Goal: Information Seeking & Learning: Learn about a topic

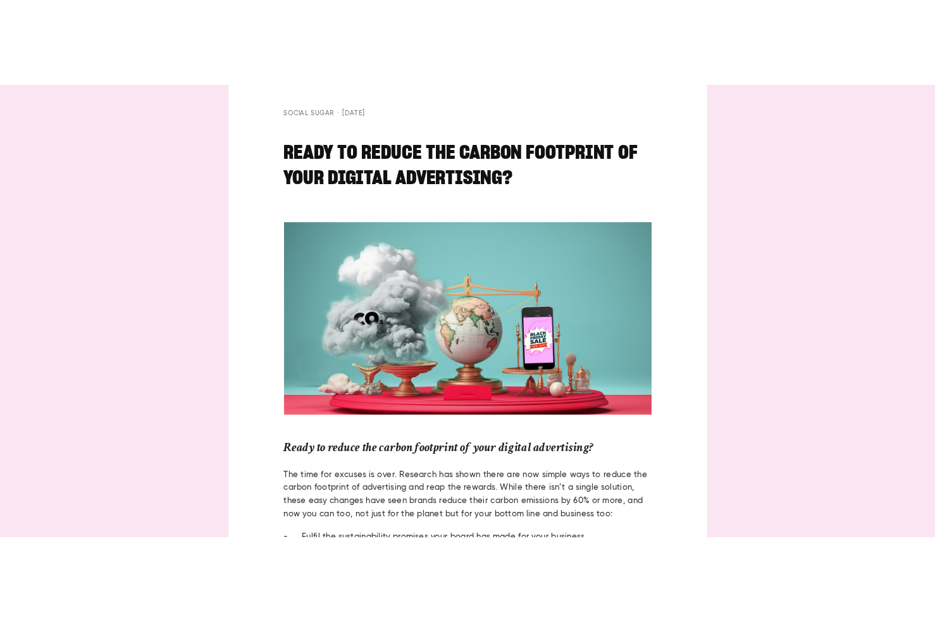
scroll to position [104, 0]
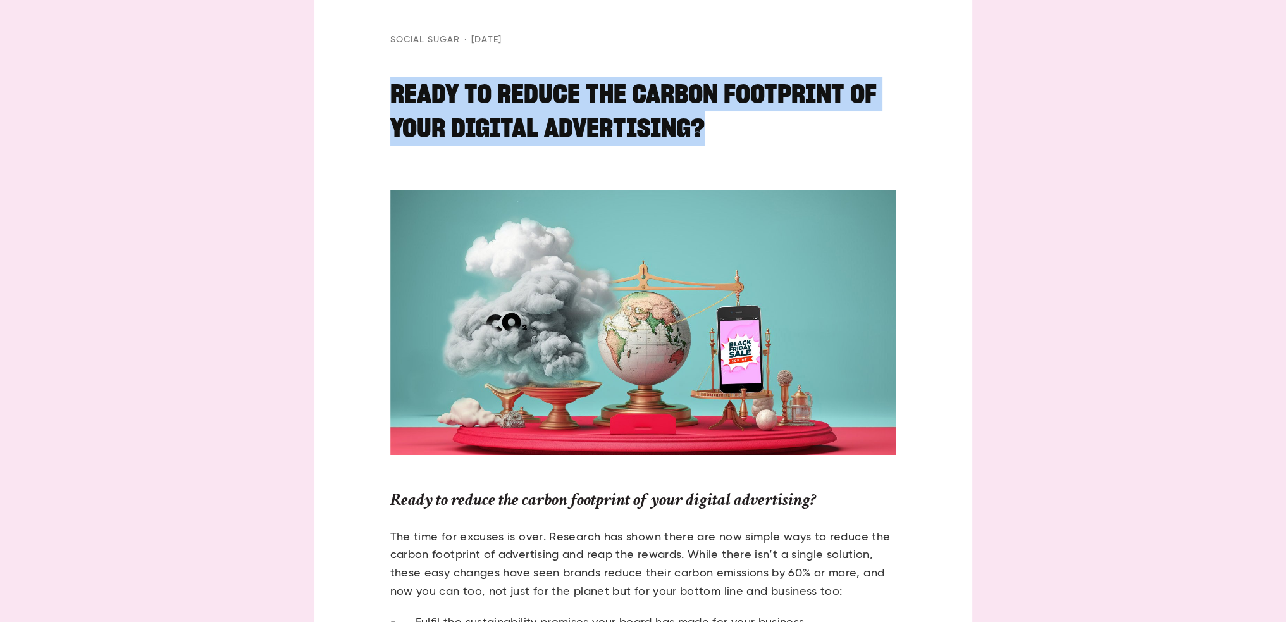
drag, startPoint x: 661, startPoint y: 117, endPoint x: 378, endPoint y: 87, distance: 285.0
copy h1 "Ready to reduce the carbon footprint of your digital advertising?"
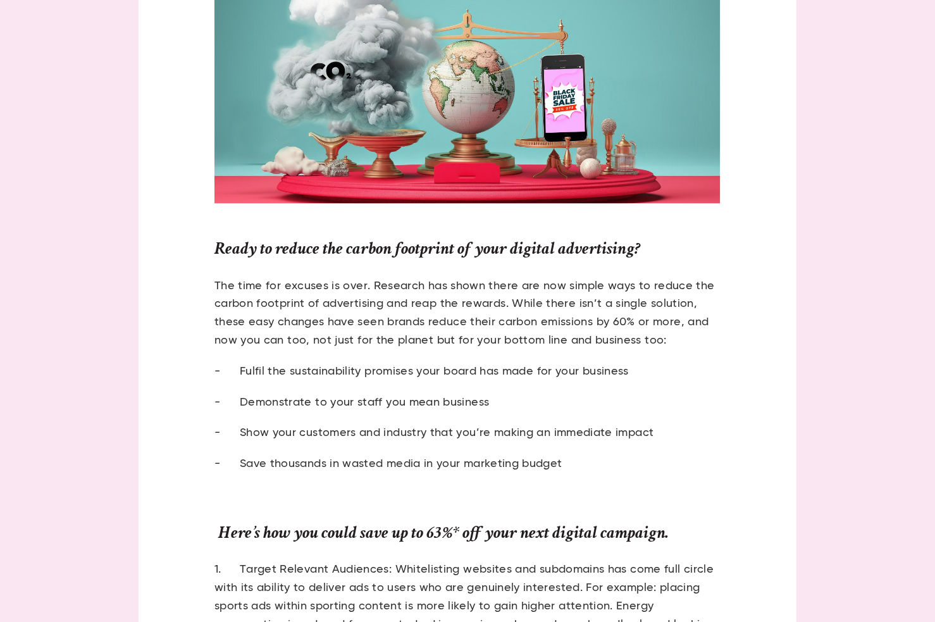
scroll to position [357, 0]
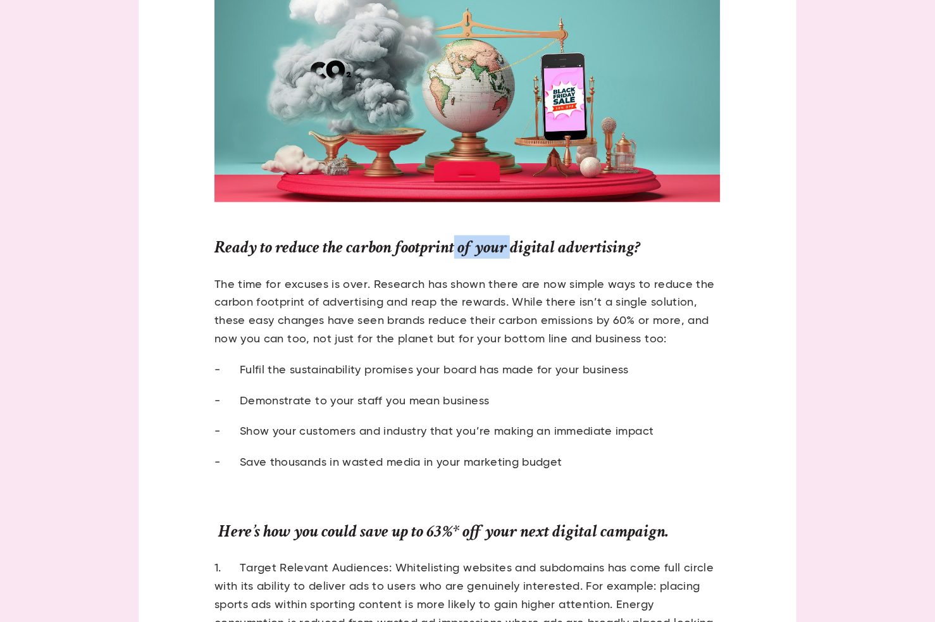
drag, startPoint x: 510, startPoint y: 242, endPoint x: 452, endPoint y: 247, distance: 57.8
click at [452, 247] on strong "Ready to reduce the carbon footprint of your digital advertising?" at bounding box center [427, 246] width 426 height 23
click at [462, 252] on strong "Ready to reduce the carbon footprint of your digital advertising?" at bounding box center [427, 246] width 426 height 23
drag, startPoint x: 471, startPoint y: 247, endPoint x: 410, endPoint y: 245, distance: 60.7
click at [410, 245] on strong "Ready to reduce the carbon footprint of your digital advertising?" at bounding box center [427, 246] width 426 height 23
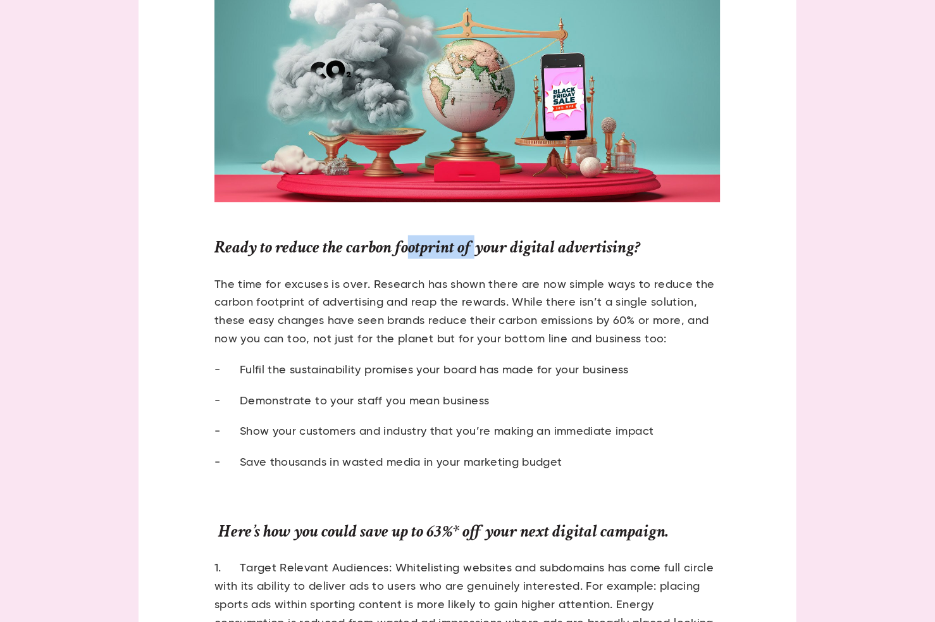
drag, startPoint x: 411, startPoint y: 245, endPoint x: 473, endPoint y: 246, distance: 62.0
click at [473, 246] on strong "Ready to reduce the carbon footprint of your digital advertising?" at bounding box center [427, 246] width 426 height 23
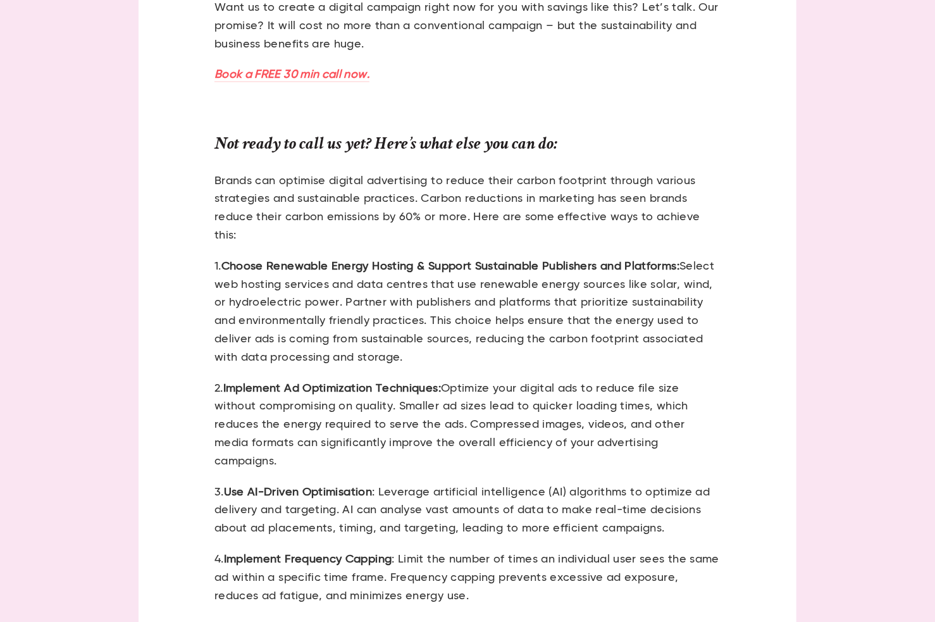
scroll to position [1285, 0]
drag, startPoint x: 488, startPoint y: 143, endPoint x: 422, endPoint y: 154, distance: 66.6
click at [422, 154] on strong "Not ready to call us yet? Here’s what else you can do:" at bounding box center [385, 143] width 343 height 23
drag, startPoint x: 425, startPoint y: 156, endPoint x: 451, endPoint y: 139, distance: 31.0
drag, startPoint x: 451, startPoint y: 139, endPoint x: 479, endPoint y: 133, distance: 29.0
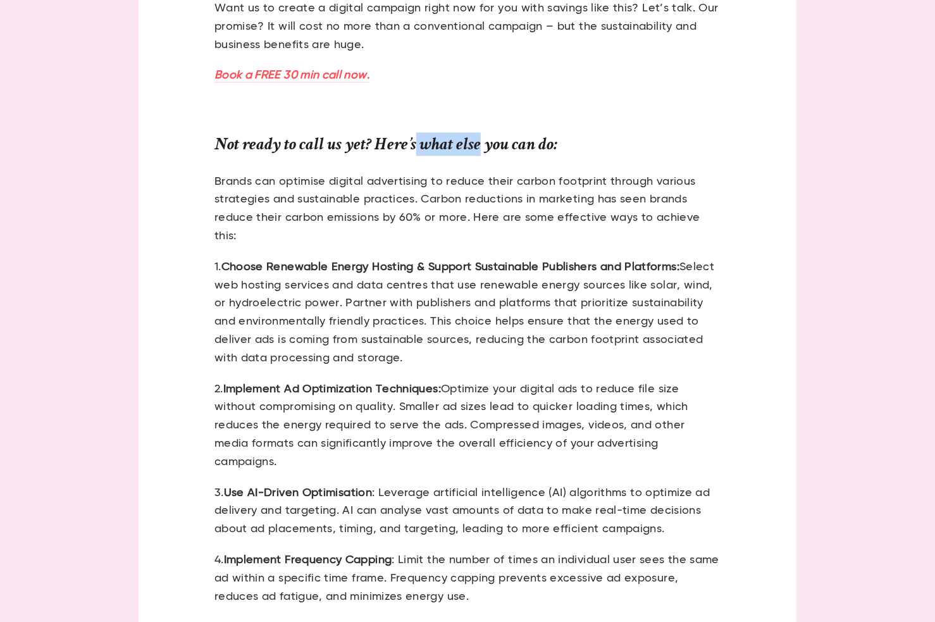
click at [479, 133] on strong "Not ready to call us yet? Here’s what else you can do:" at bounding box center [385, 143] width 343 height 23
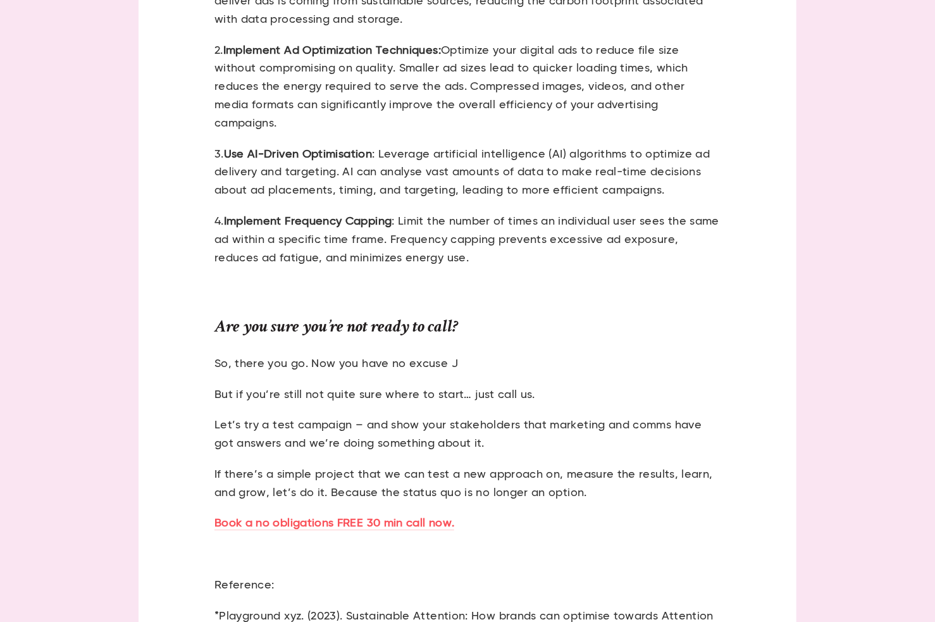
scroll to position [2128, 0]
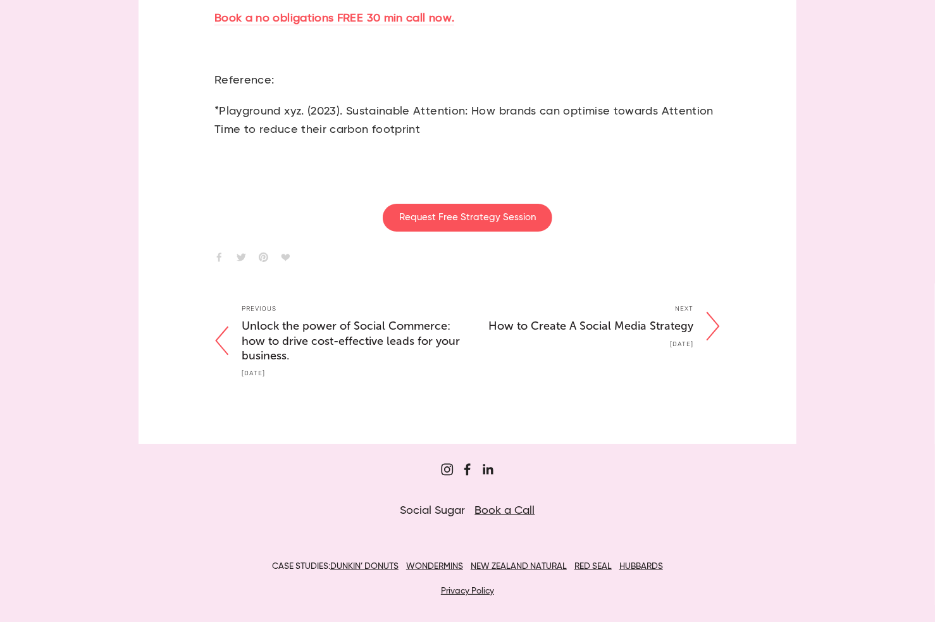
drag, startPoint x: 434, startPoint y: 95, endPoint x: 216, endPoint y: 74, distance: 218.6
click at [216, 102] on p "*Playground xyz. (2023). Sustainable Attention: How brands can optimise towards…" at bounding box center [467, 120] width 506 height 37
copy p "*Playground xyz. (2023). Sustainable Attention: How brands can optimise towards…"
